Goal: Transaction & Acquisition: Purchase product/service

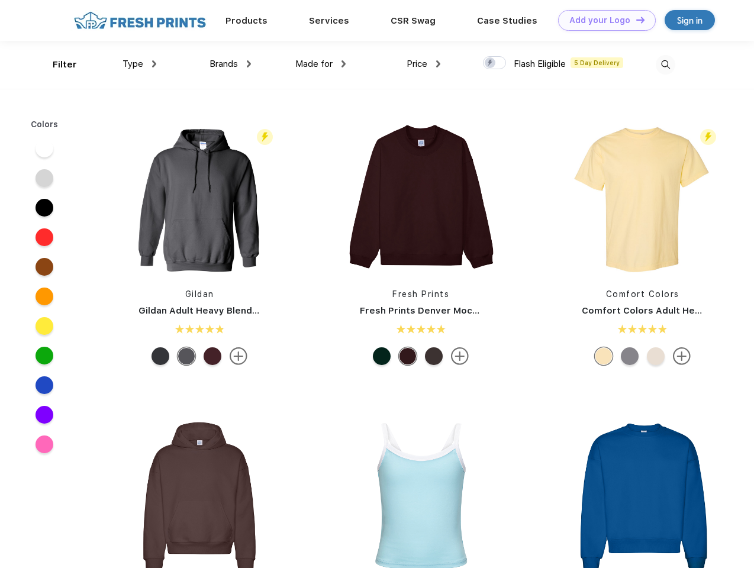
click at [602, 20] on link "Add your Logo Design Tool" at bounding box center [607, 20] width 98 height 21
click at [0, 0] on div "Design Tool" at bounding box center [0, 0] width 0 height 0
click at [635, 20] on link "Add your Logo Design Tool" at bounding box center [607, 20] width 98 height 21
click at [57, 65] on div "Filter" at bounding box center [65, 65] width 24 height 14
click at [140, 64] on span "Type" at bounding box center [133, 64] width 21 height 11
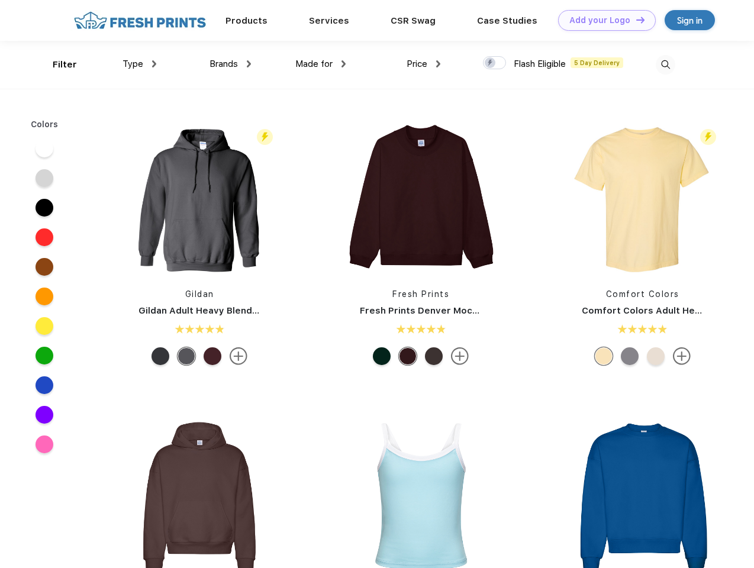
click at [230, 64] on span "Brands" at bounding box center [224, 64] width 28 height 11
click at [321, 64] on span "Made for" at bounding box center [313, 64] width 37 height 11
click at [424, 64] on span "Price" at bounding box center [417, 64] width 21 height 11
click at [495, 63] on div at bounding box center [494, 62] width 23 height 13
click at [491, 63] on input "checkbox" at bounding box center [487, 60] width 8 height 8
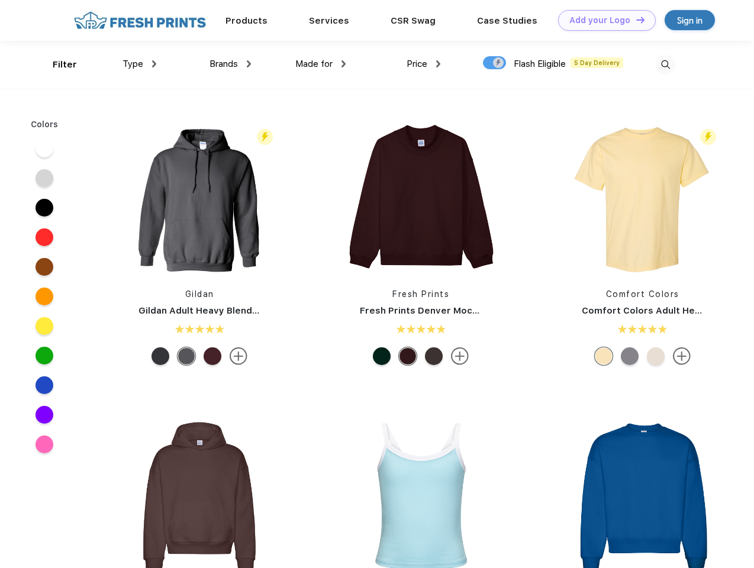
click at [665, 65] on img at bounding box center [666, 65] width 20 height 20
